Goal: Submit feedback/report problem

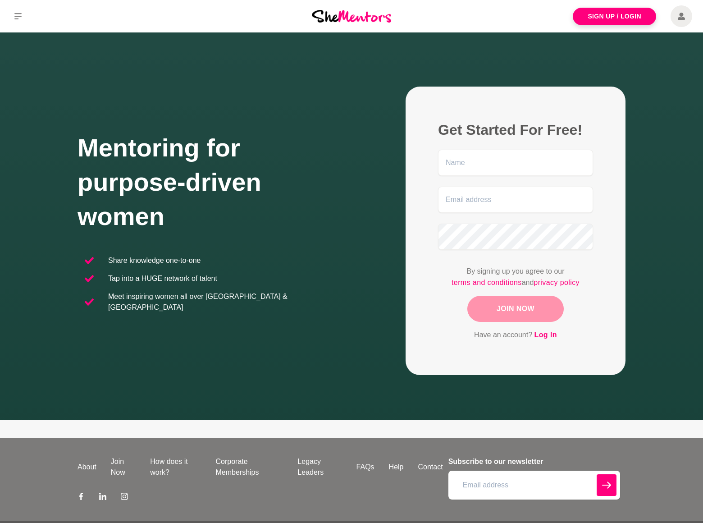
scroll to position [52, 0]
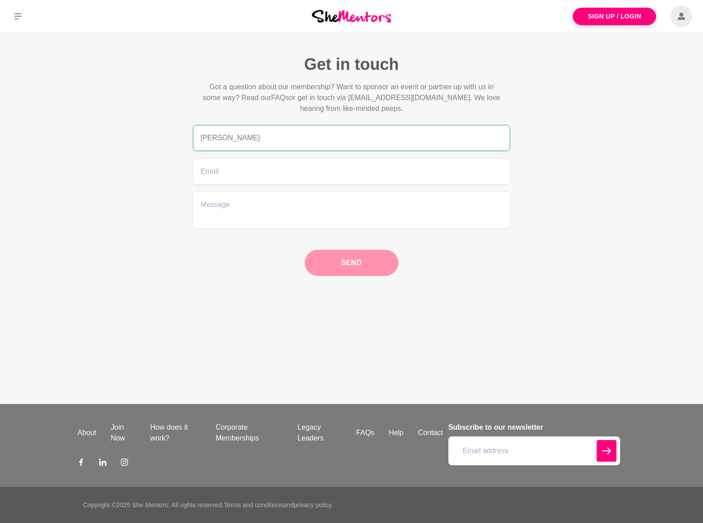
type input "Rick Stephens"
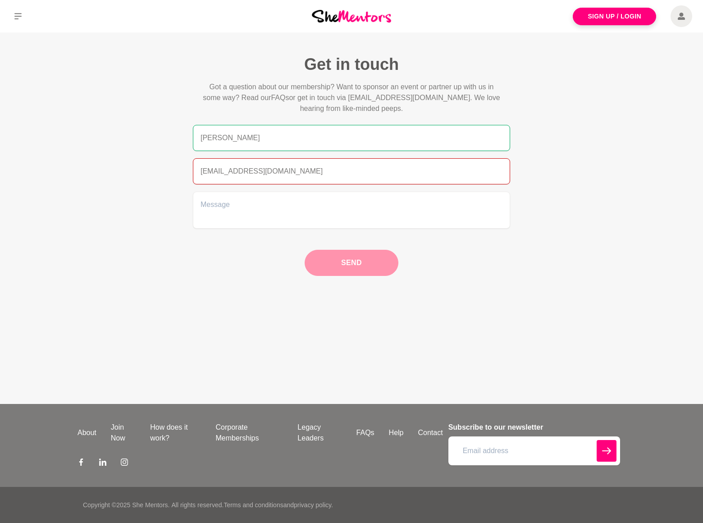
type input "rickstephens@dominatebanners.com"
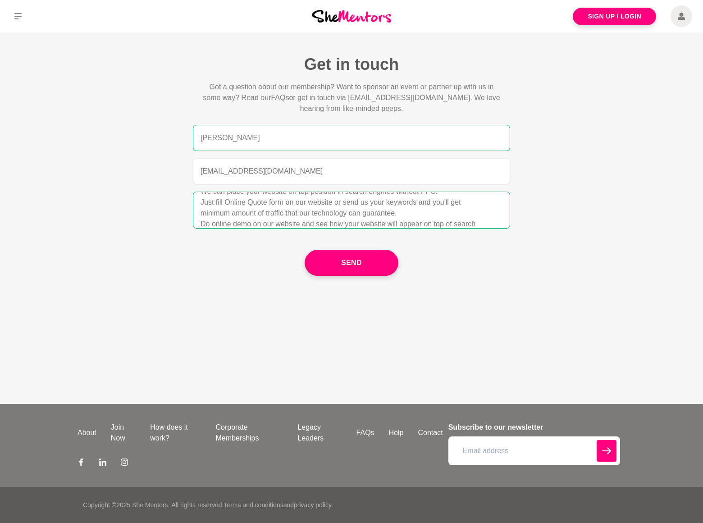
type textarea "We can place your website on top position in search engines without PPC. Just f…"
